Goal: Transaction & Acquisition: Purchase product/service

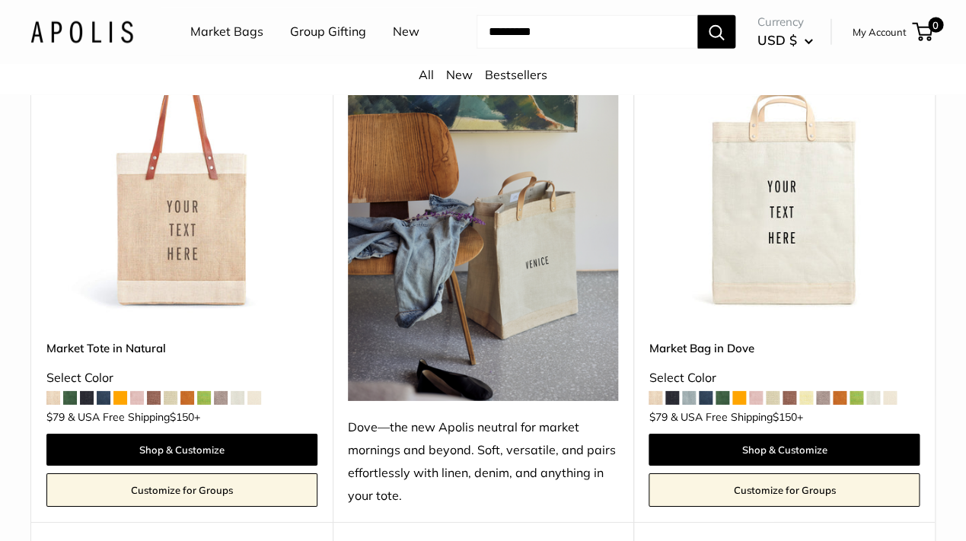
scroll to position [1344, 0]
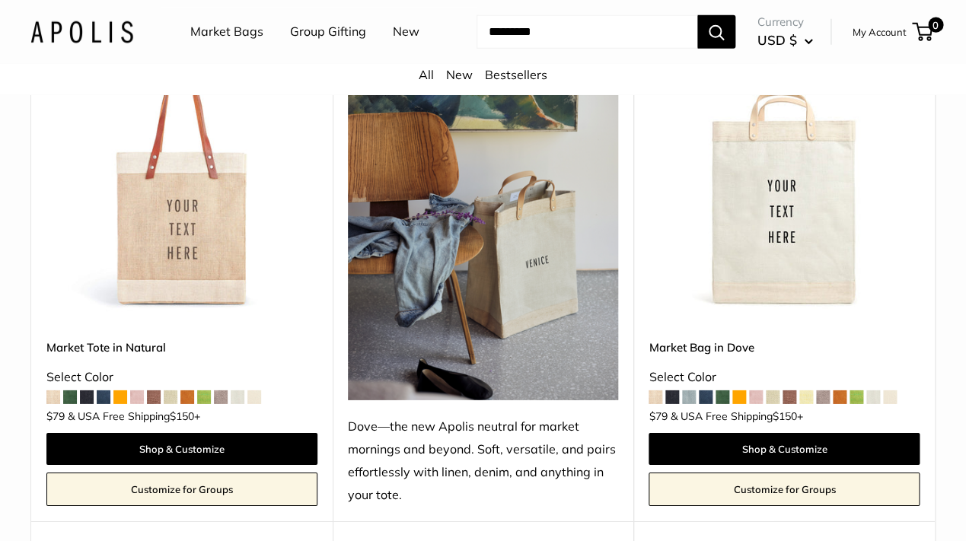
click at [0, 0] on img at bounding box center [0, 0] width 0 height 0
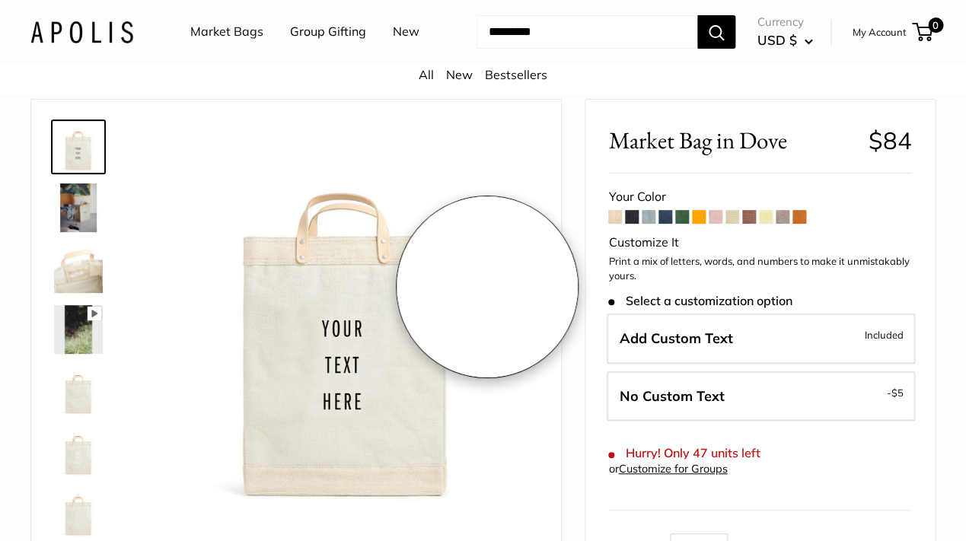
scroll to position [68, 0]
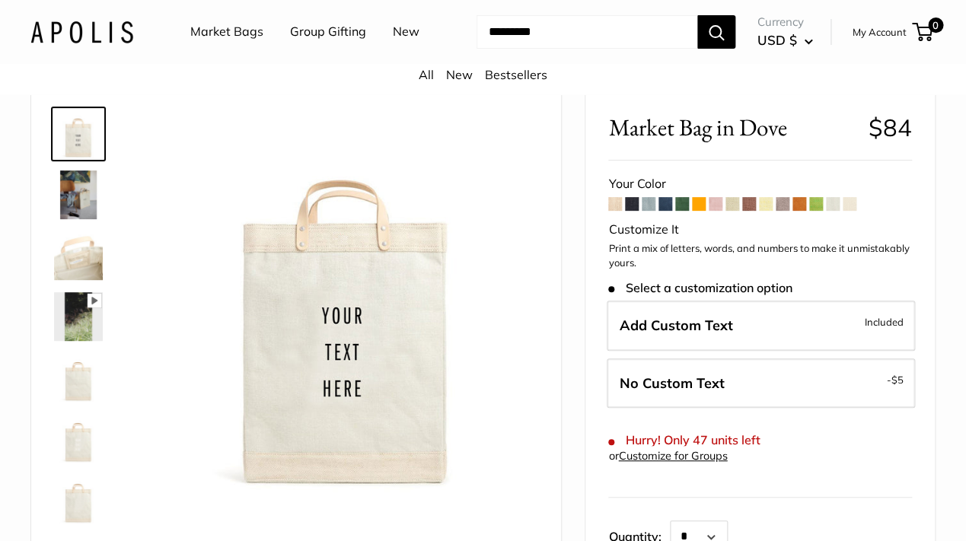
click at [619, 211] on span at bounding box center [615, 204] width 14 height 14
click at [671, 211] on span at bounding box center [665, 204] width 14 height 14
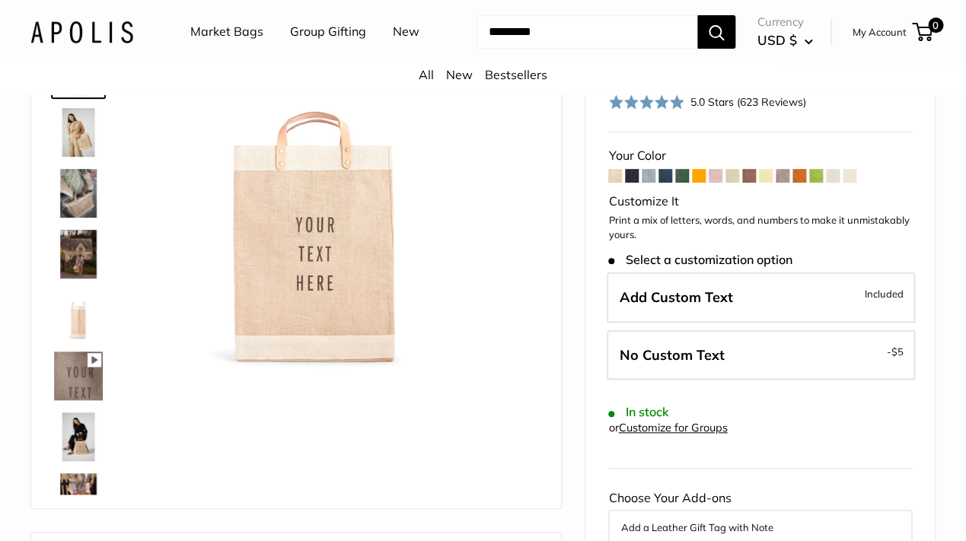
scroll to position [133, 0]
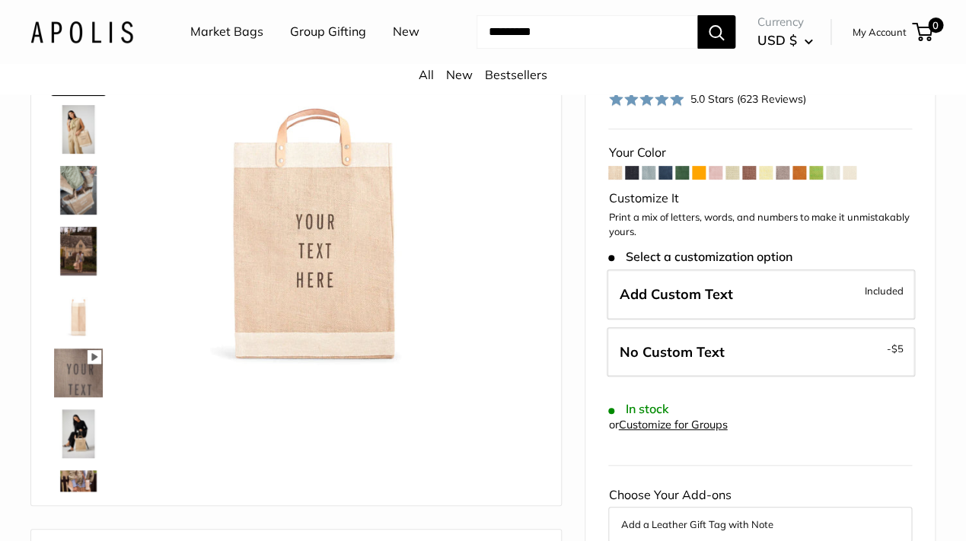
click at [80, 275] on img at bounding box center [78, 251] width 49 height 49
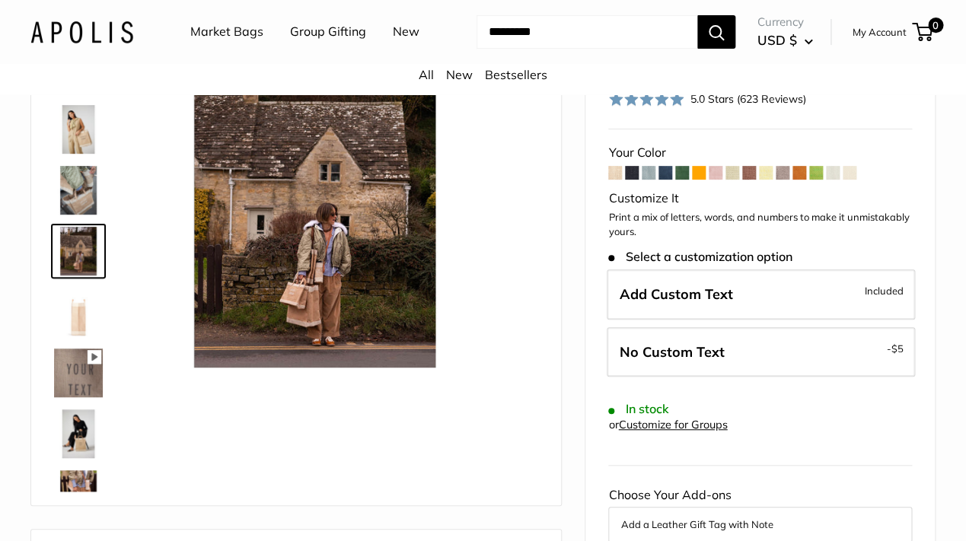
click at [82, 215] on img at bounding box center [78, 190] width 49 height 49
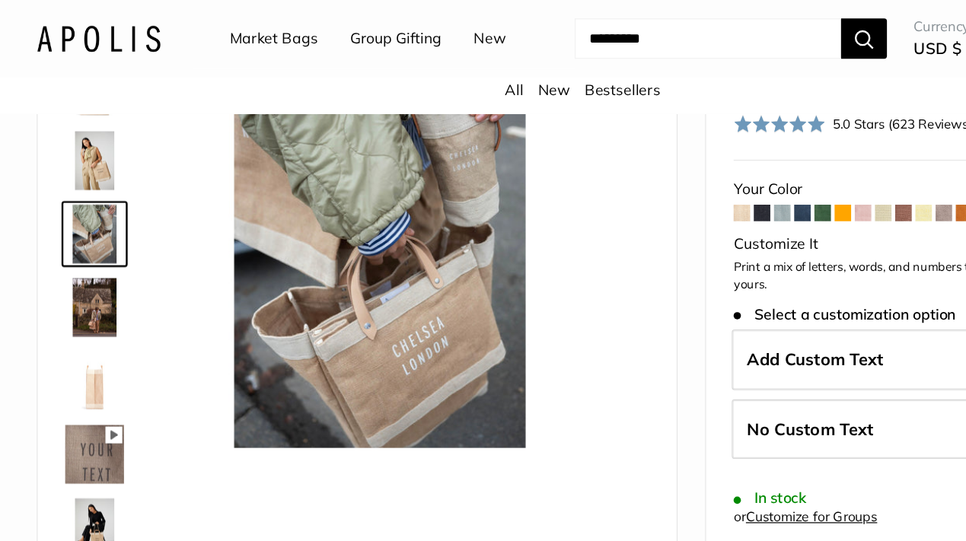
scroll to position [123, 0]
